Goal: Communication & Community: Answer question/provide support

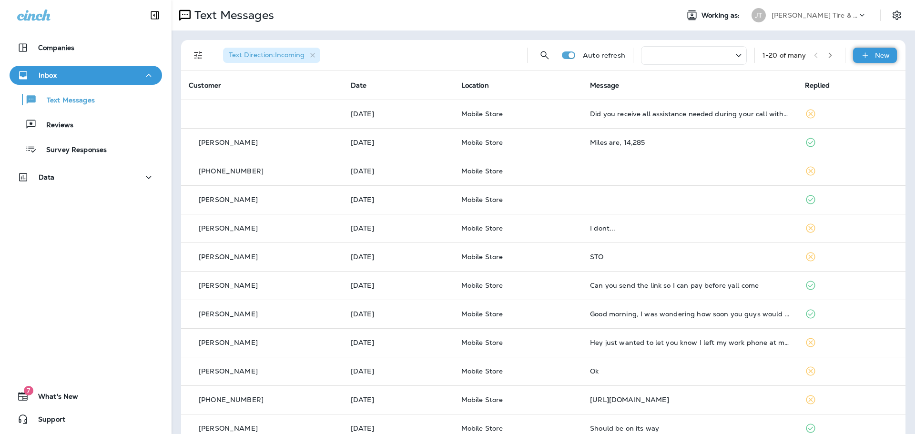
click at [860, 52] on icon at bounding box center [865, 56] width 10 height 10
click at [71, 45] on input "To: Search by Name or Phone Number" at bounding box center [35, 40] width 71 height 10
type input "*"
type input "**********"
drag, startPoint x: 424, startPoint y: 230, endPoint x: 431, endPoint y: 236, distance: 9.1
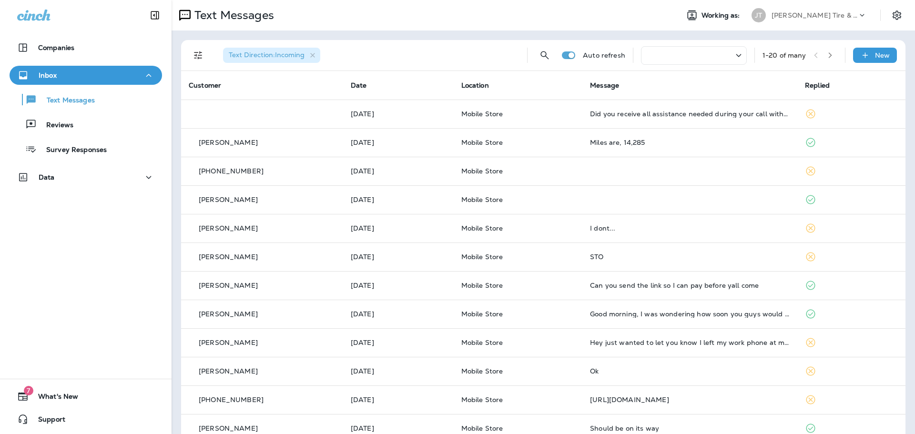
click at [122, 72] on span "[PERSON_NAME]" at bounding box center [93, 68] width 58 height 9
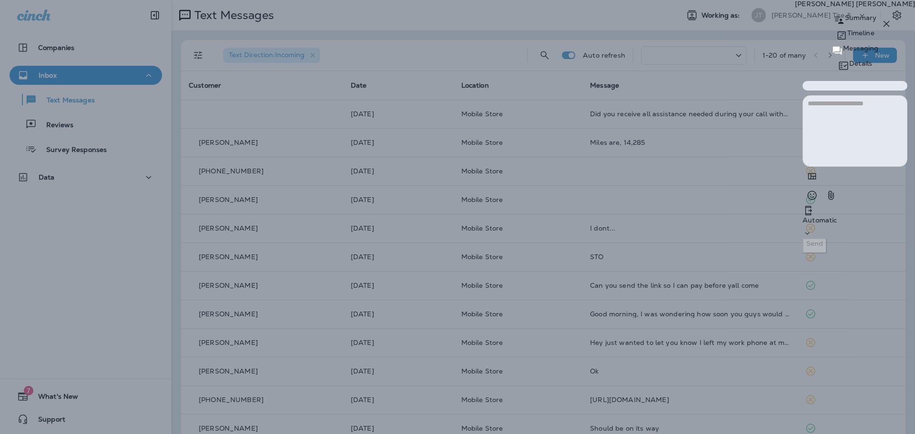
drag, startPoint x: 672, startPoint y: 360, endPoint x: 678, endPoint y: 362, distance: 5.8
click at [802, 167] on textarea at bounding box center [854, 130] width 105 height 71
click at [802, 238] on div "Automatic" at bounding box center [854, 221] width 105 height 33
click at [767, 387] on div "Mobile Services" at bounding box center [764, 391] width 51 height 8
click at [745, 0] on div at bounding box center [457, 0] width 915 height 0
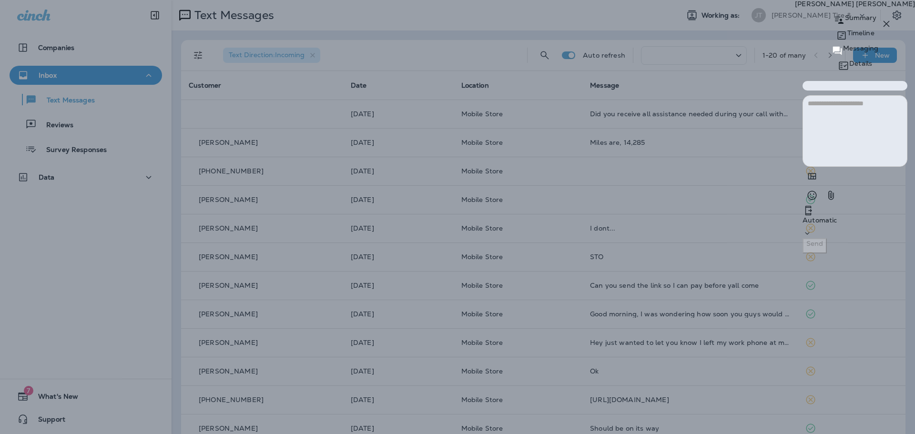
click at [50, 62] on div "Okay" at bounding box center [41, 59] width 16 height 8
click at [802, 167] on textarea at bounding box center [854, 130] width 105 height 71
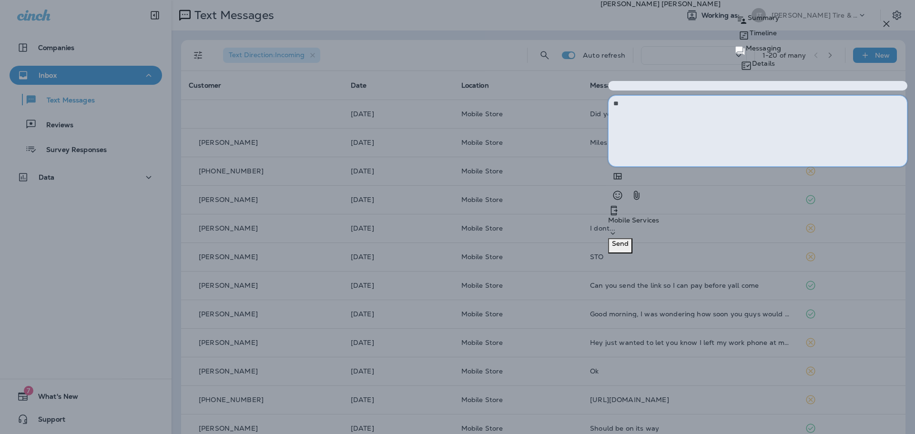
type textarea "*"
click at [726, 167] on textarea "**********" at bounding box center [757, 130] width 299 height 71
type textarea "**********"
click at [628, 247] on p "Send" at bounding box center [620, 244] width 17 height 8
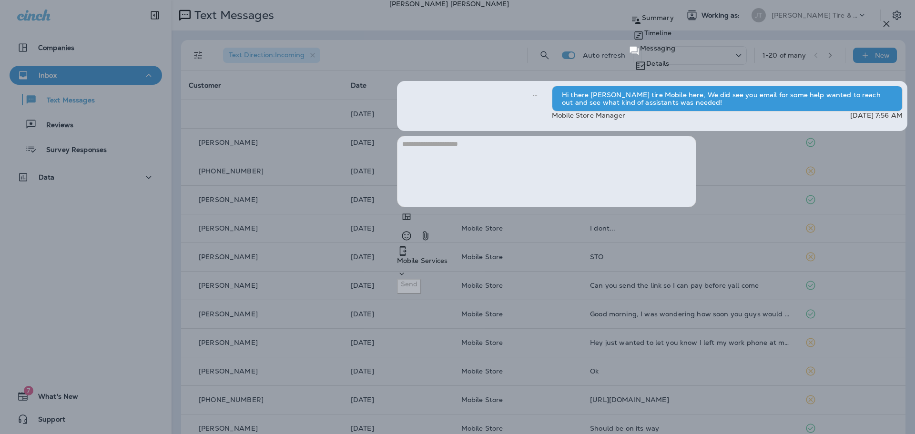
click at [883, 26] on icon "button" at bounding box center [885, 23] width 11 height 11
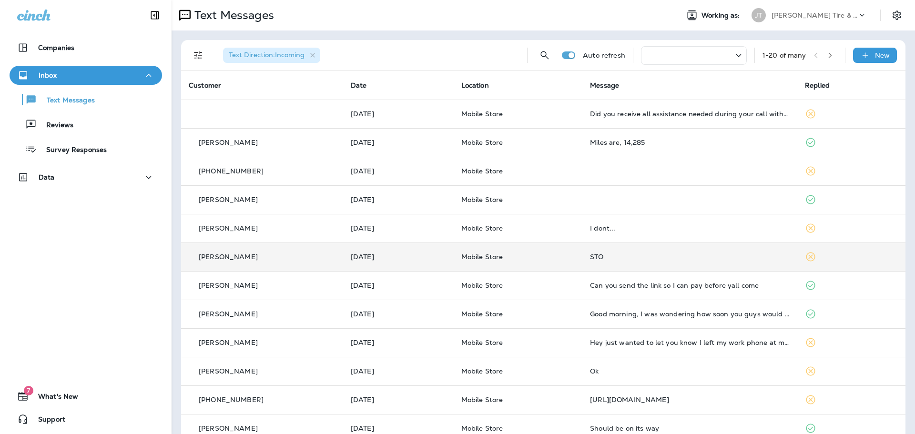
click at [870, 261] on td at bounding box center [851, 257] width 108 height 29
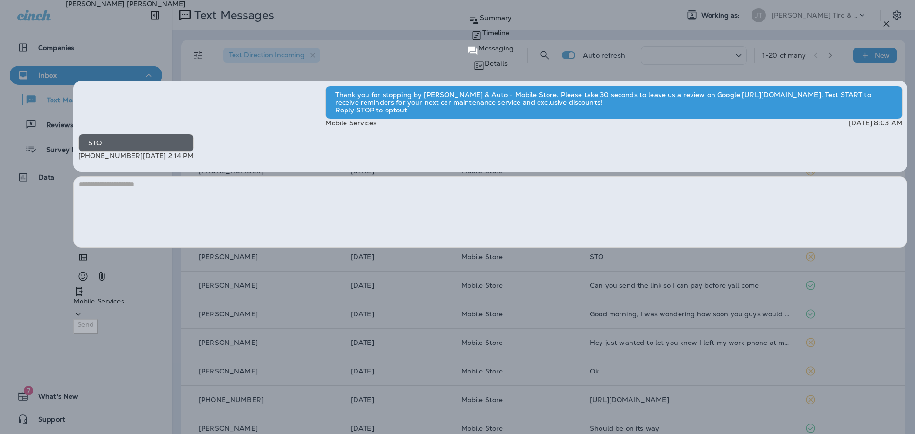
click at [888, 26] on icon "button" at bounding box center [886, 24] width 6 height 6
